Goal: Task Accomplishment & Management: Manage account settings

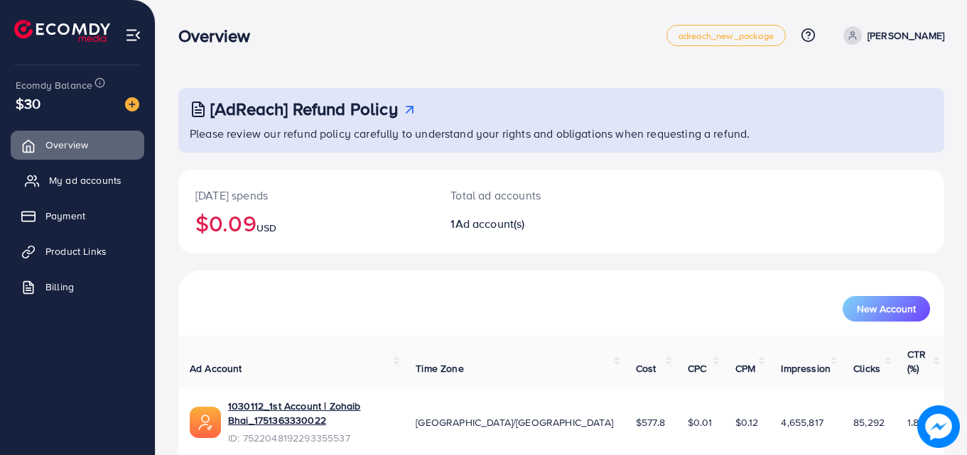
click at [75, 181] on span "My ad accounts" at bounding box center [85, 180] width 72 height 14
